Goal: Information Seeking & Learning: Learn about a topic

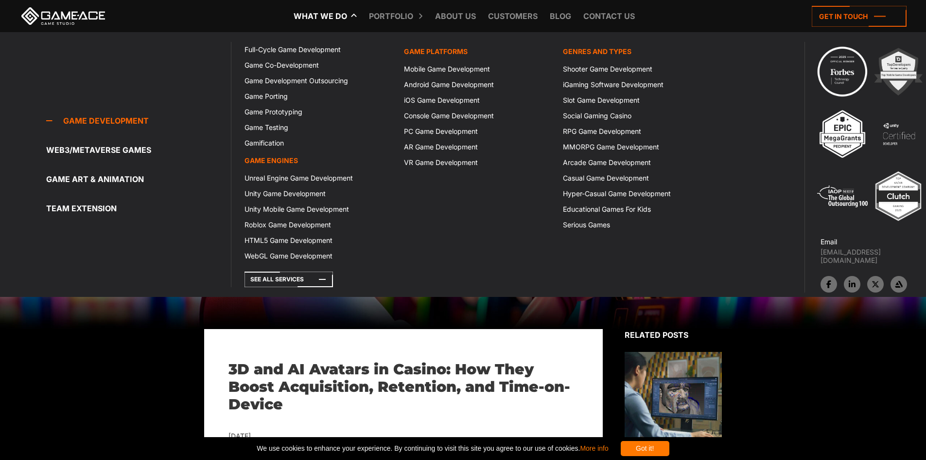
click at [328, 23] on link "What we do" at bounding box center [320, 16] width 63 height 32
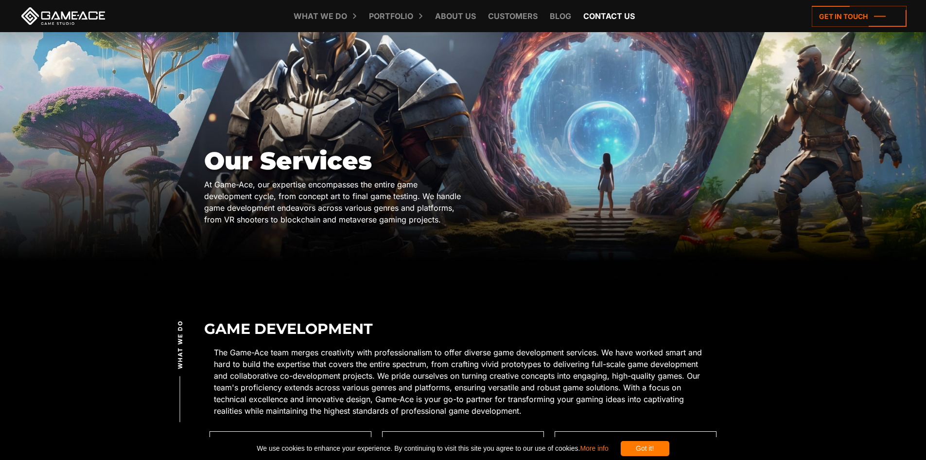
scroll to position [48, 0]
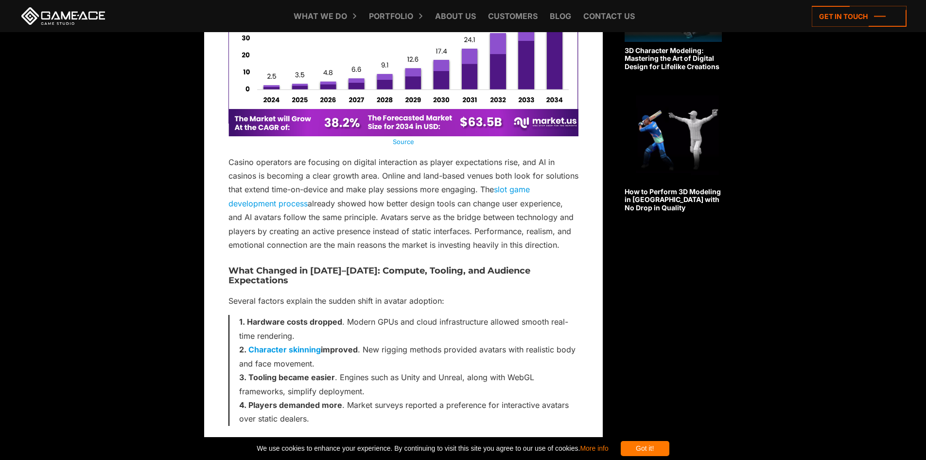
scroll to position [1216, 0]
